Goal: Information Seeking & Learning: Learn about a topic

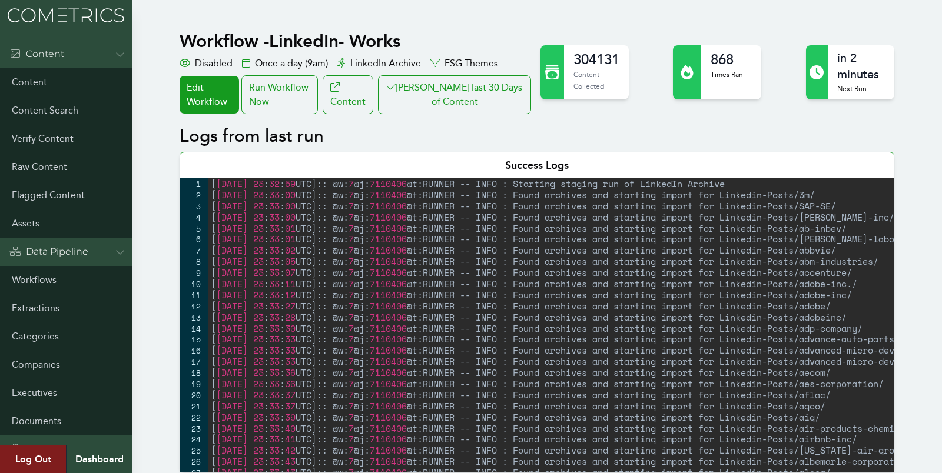
click at [462, 102] on button "Clair last 30 Days of Content" at bounding box center [454, 94] width 153 height 39
click at [78, 36] on link at bounding box center [66, 20] width 132 height 40
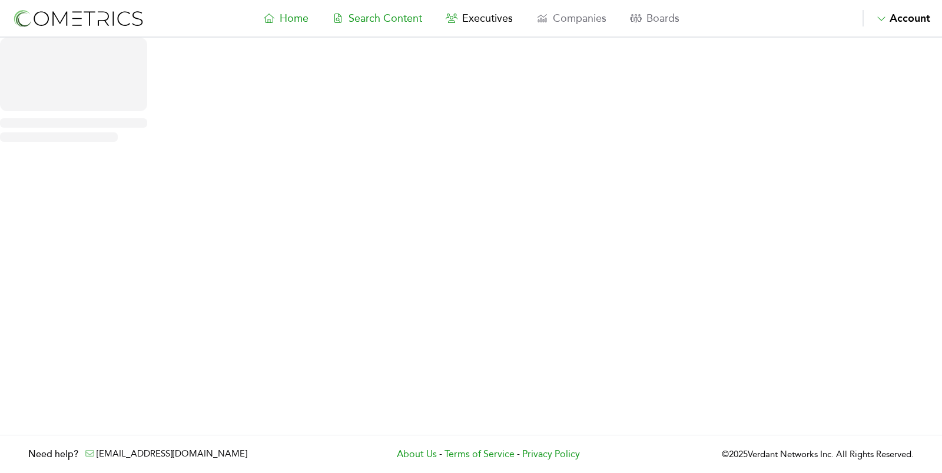
click at [368, 12] on span "Search Content" at bounding box center [385, 18] width 74 height 13
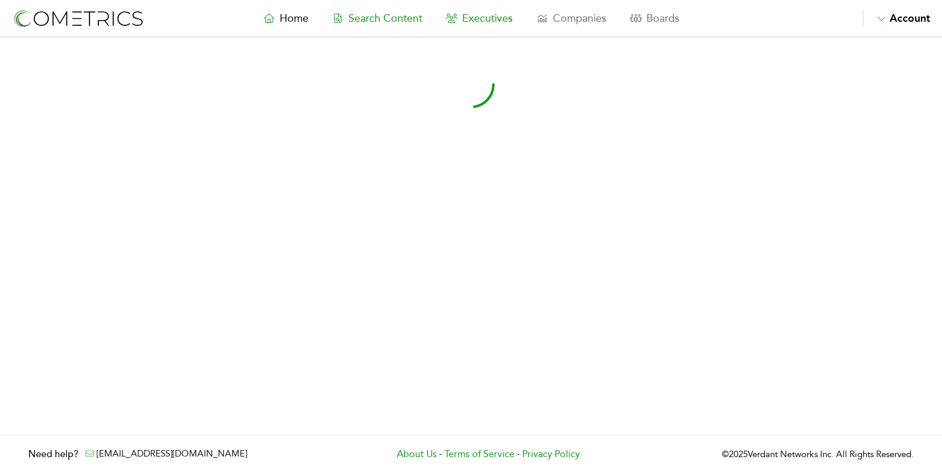
click at [481, 15] on span "Executives" at bounding box center [487, 18] width 51 height 13
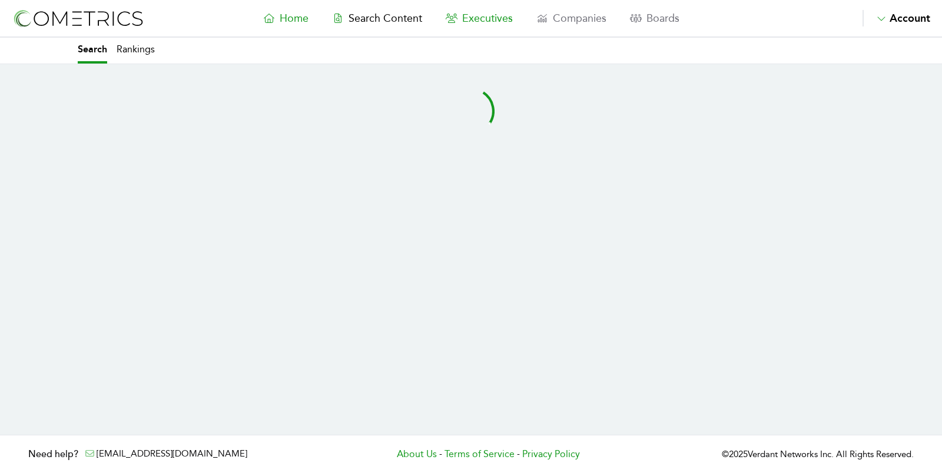
click at [263, 20] on link "Home" at bounding box center [285, 18] width 69 height 16
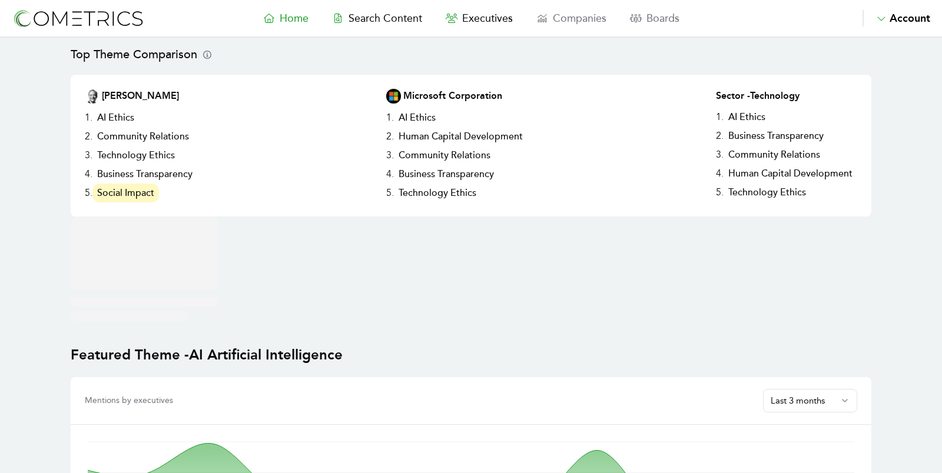
scroll to position [243, 0]
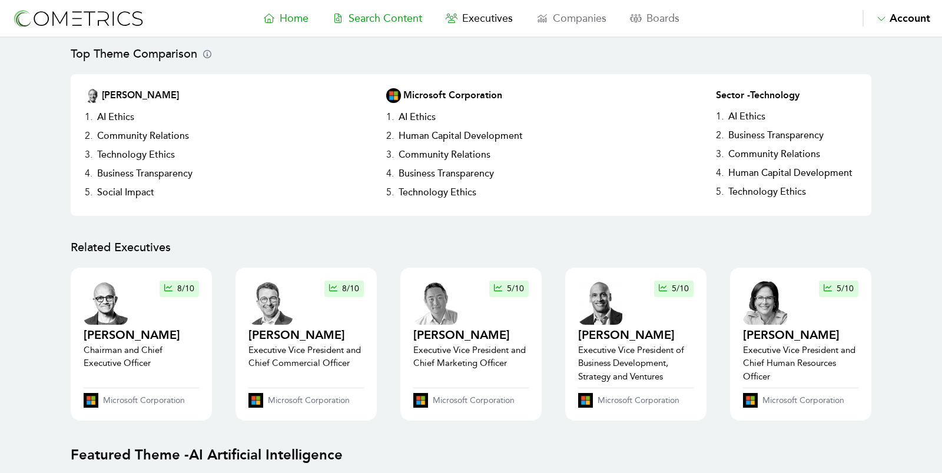
click at [386, 10] on link "Search Content" at bounding box center [377, 18] width 114 height 16
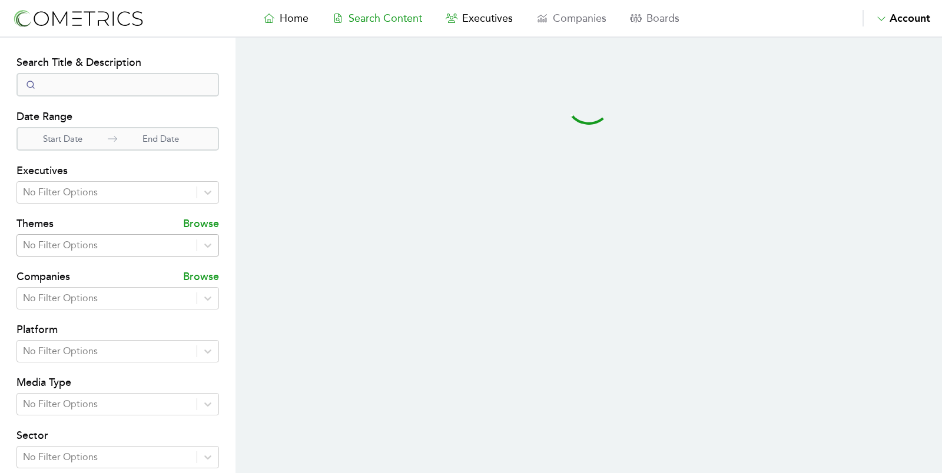
click at [152, 255] on div "No Filter Options" at bounding box center [107, 245] width 180 height 21
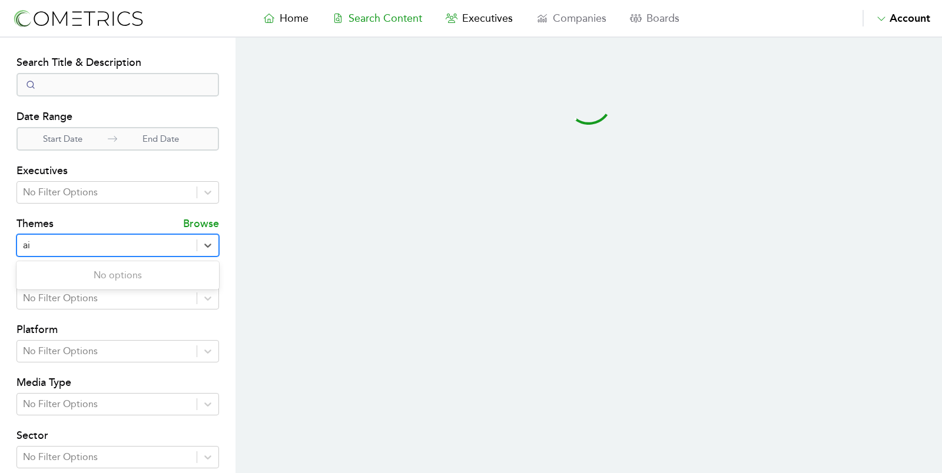
type input "ai"
click at [221, 203] on section "Search Filters Search Title & Description Date Range Start Date End Date Execut…" at bounding box center [117, 320] width 235 height 565
select select "50"
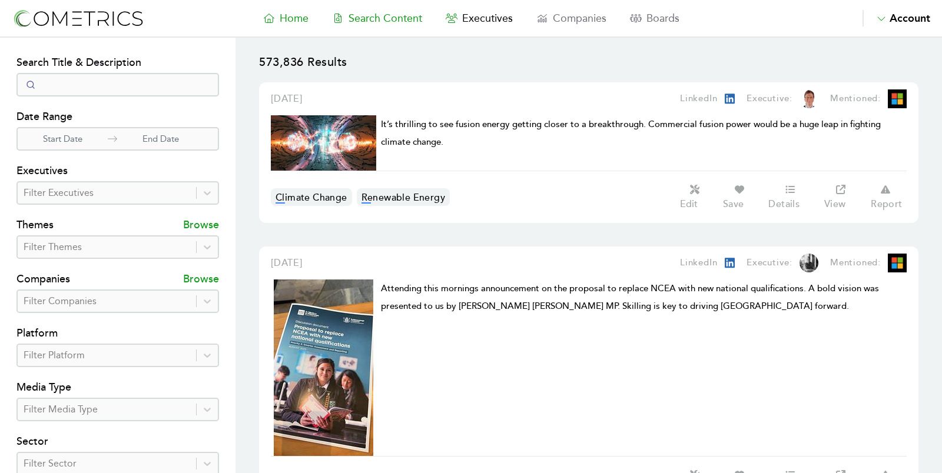
click at [273, 20] on icon at bounding box center [268, 18] width 11 height 9
